Goal: Task Accomplishment & Management: Use online tool/utility

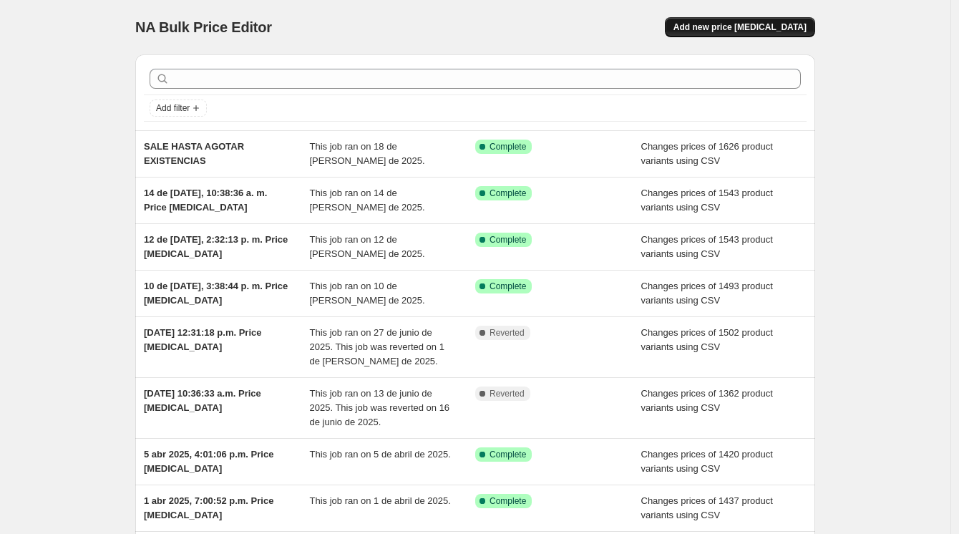
click at [761, 27] on span "Add new price [MEDICAL_DATA]" at bounding box center [739, 26] width 133 height 11
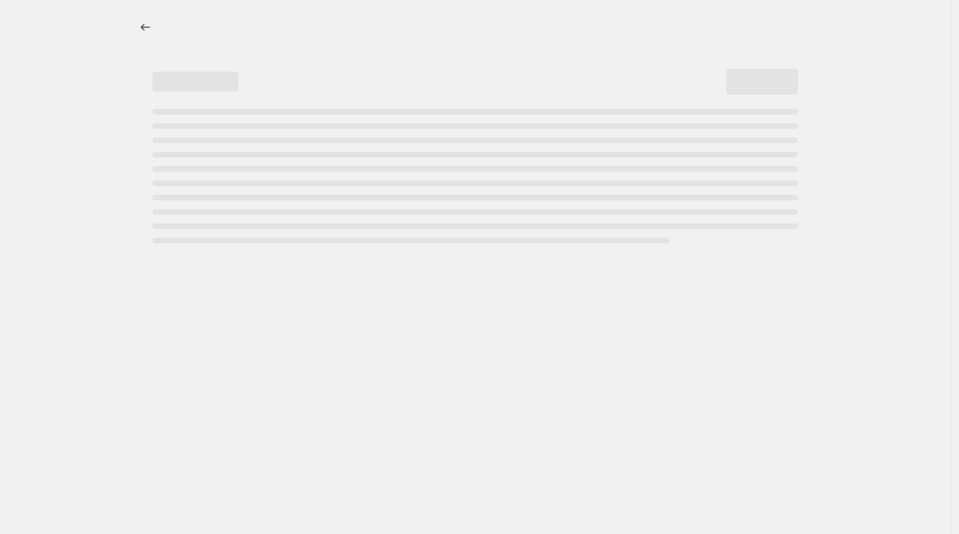
select select "percentage"
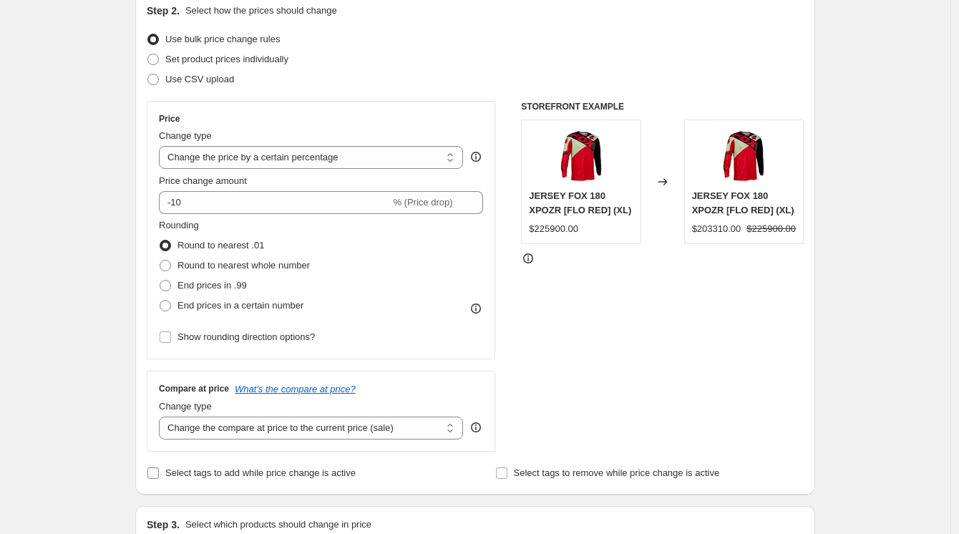
scroll to position [159, 0]
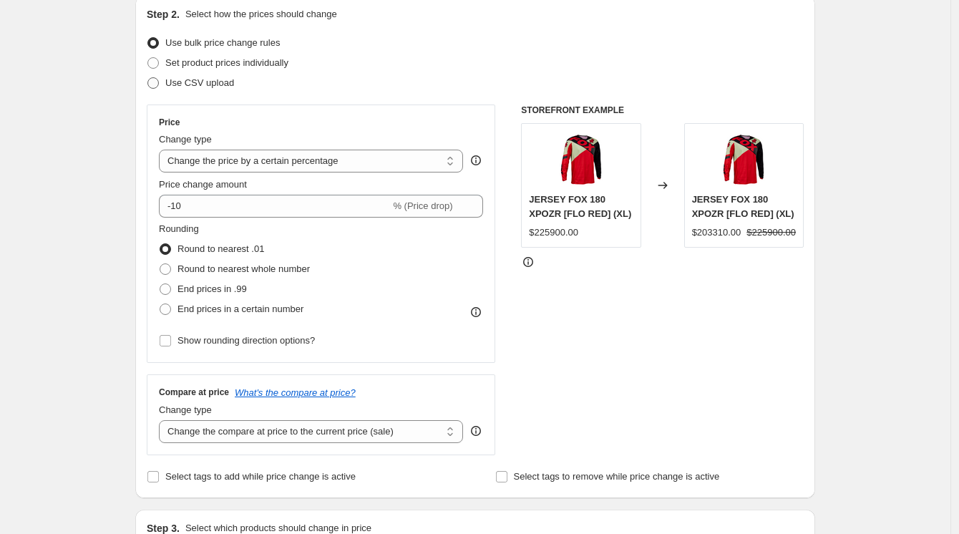
click at [200, 82] on span "Use CSV upload" at bounding box center [199, 82] width 69 height 11
click at [148, 78] on input "Use CSV upload" at bounding box center [147, 77] width 1 height 1
radio input "true"
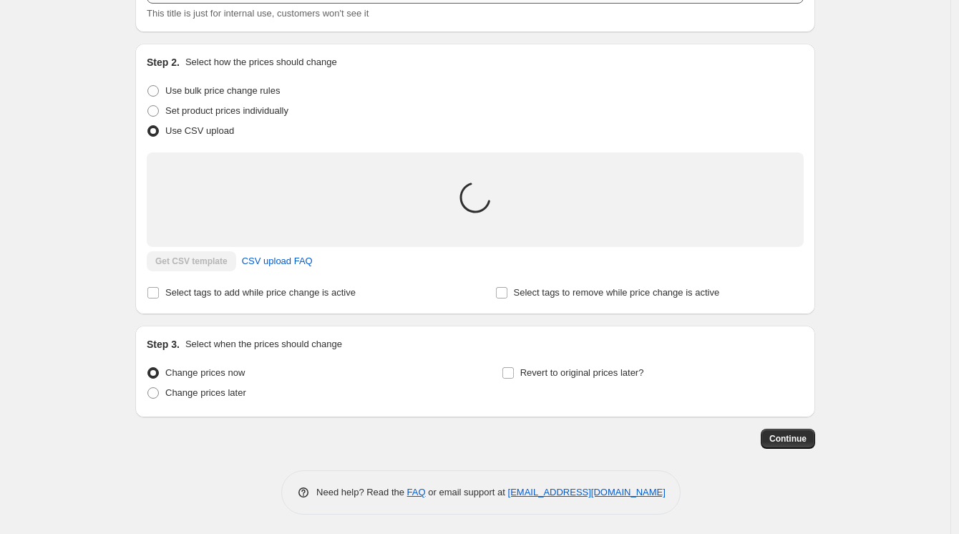
scroll to position [129, 0]
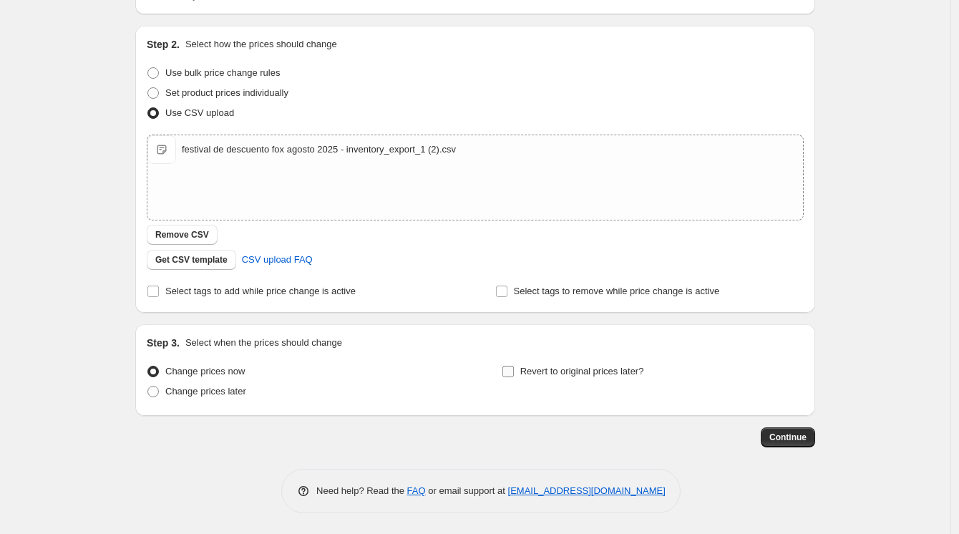
click at [605, 375] on span "Revert to original prices later?" at bounding box center [582, 371] width 124 height 11
click at [514, 375] on input "Revert to original prices later?" at bounding box center [507, 371] width 11 height 11
checkbox input "true"
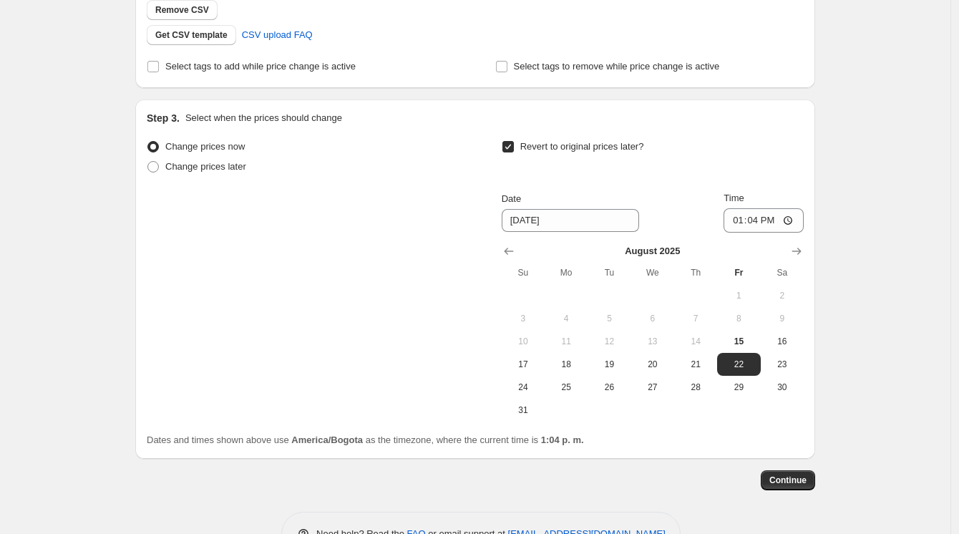
scroll to position [367, 0]
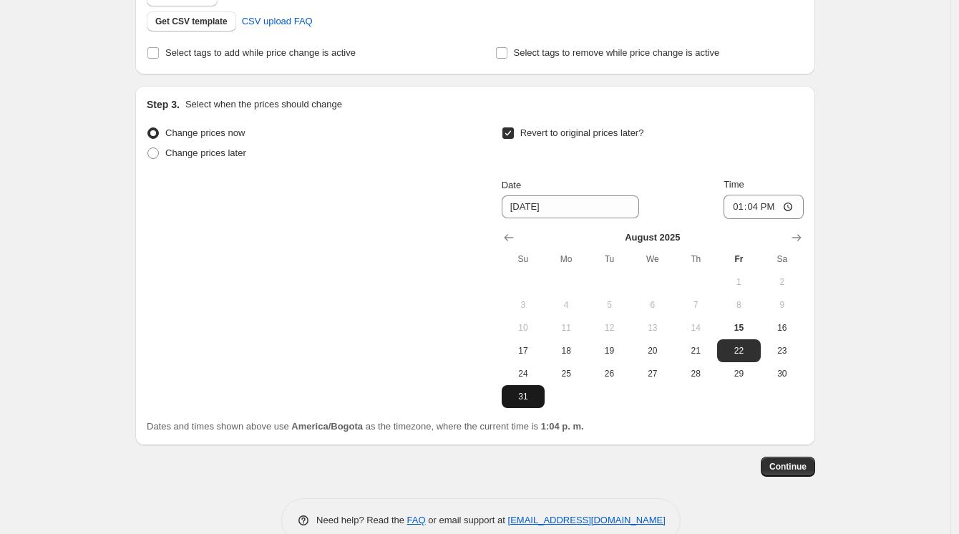
click at [526, 391] on span "31" at bounding box center [522, 396] width 31 height 11
type input "[DATE]"
click at [759, 213] on input "13:04" at bounding box center [763, 207] width 80 height 24
click at [793, 203] on input "13:04" at bounding box center [763, 207] width 80 height 24
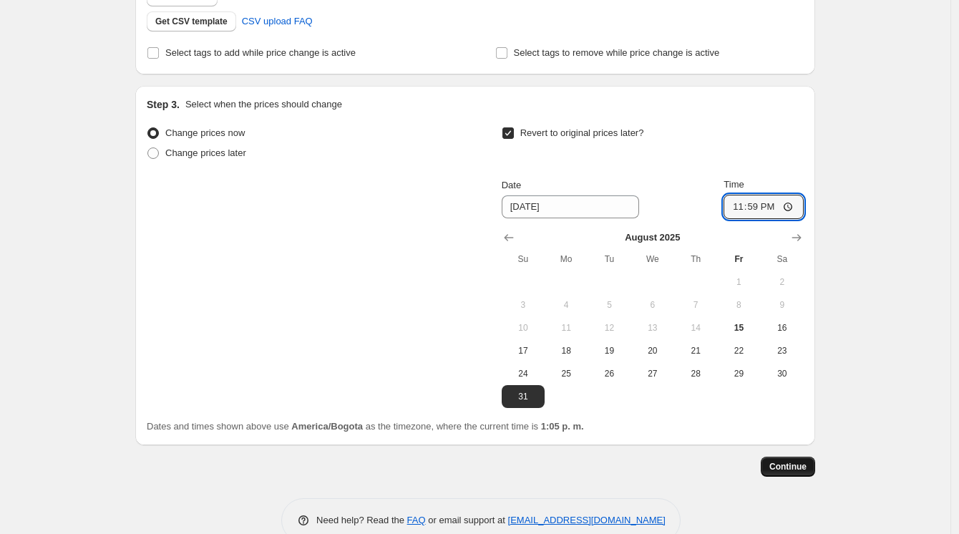
type input "23:59"
click at [790, 467] on span "Continue" at bounding box center [787, 466] width 37 height 11
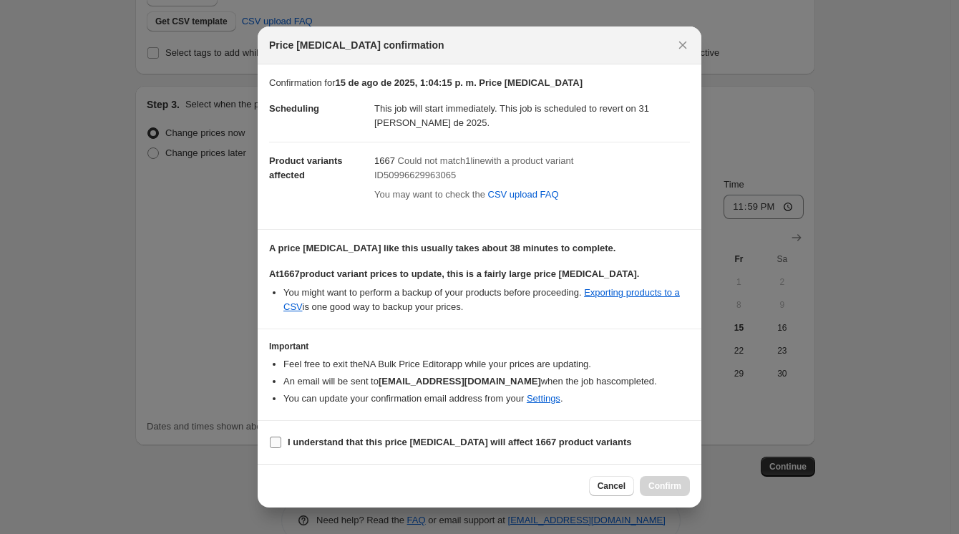
click at [274, 446] on input "I understand that this price [MEDICAL_DATA] will affect 1667 product variants" at bounding box center [275, 441] width 11 height 11
checkbox input "true"
click at [670, 485] on span "Confirm" at bounding box center [664, 485] width 33 height 11
